Goal: Information Seeking & Learning: Learn about a topic

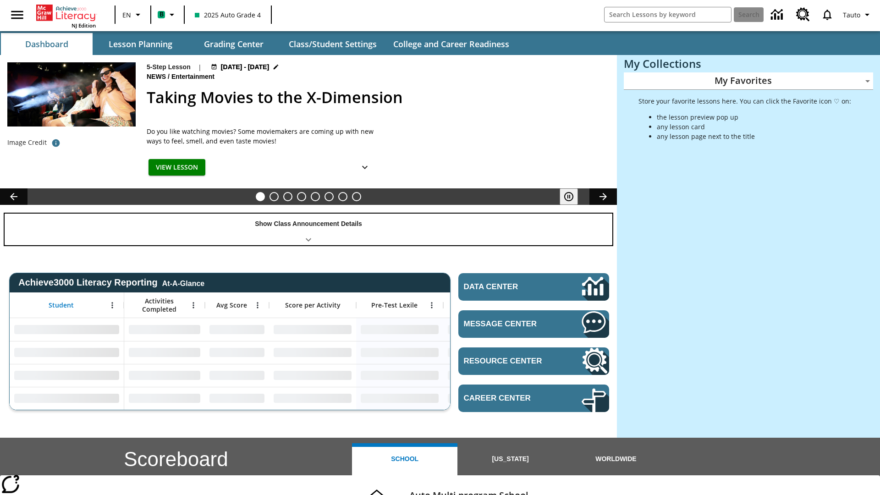
click at [308, 229] on div "Show Class Announcement Details" at bounding box center [309, 230] width 608 height 32
